Goal: Navigation & Orientation: Find specific page/section

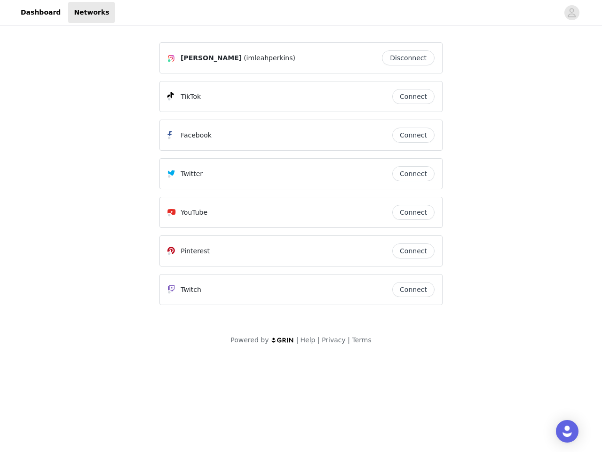
click at [301, 178] on div "Twitter" at bounding box center [279, 173] width 225 height 11
click at [301, 13] on div at bounding box center [337, 12] width 444 height 21
click at [572, 13] on icon "avatar" at bounding box center [571, 12] width 9 height 15
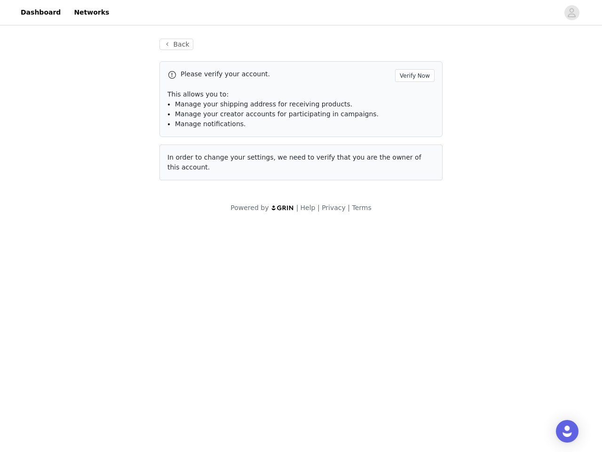
click at [411, 58] on div "Back Please verify your account. Verify Now This allows you to: Manage your shi…" at bounding box center [301, 109] width 306 height 164
click at [414, 96] on p "This allows you to:" at bounding box center [300, 94] width 267 height 10
click at [414, 135] on div "Please verify your account. Verify Now This allows you to: Manage your shipping…" at bounding box center [300, 99] width 283 height 76
click at [414, 174] on div "Back Please verify your account. Verify Now This allows you to: Manage your shi…" at bounding box center [301, 109] width 306 height 164
click at [414, 212] on div "Powered by | Help | Privacy | Terms" at bounding box center [301, 213] width 602 height 21
